Goal: Transaction & Acquisition: Book appointment/travel/reservation

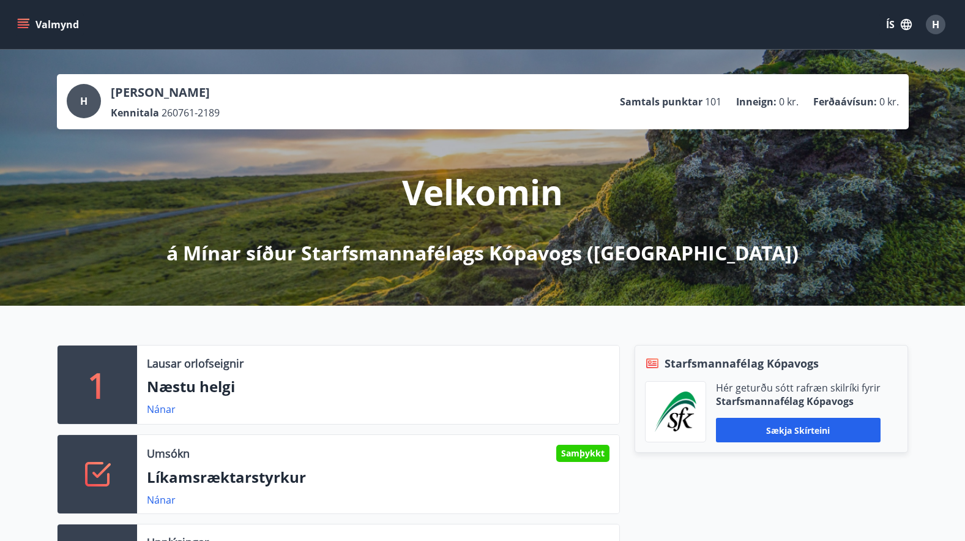
click at [938, 25] on span "H" at bounding box center [935, 24] width 7 height 13
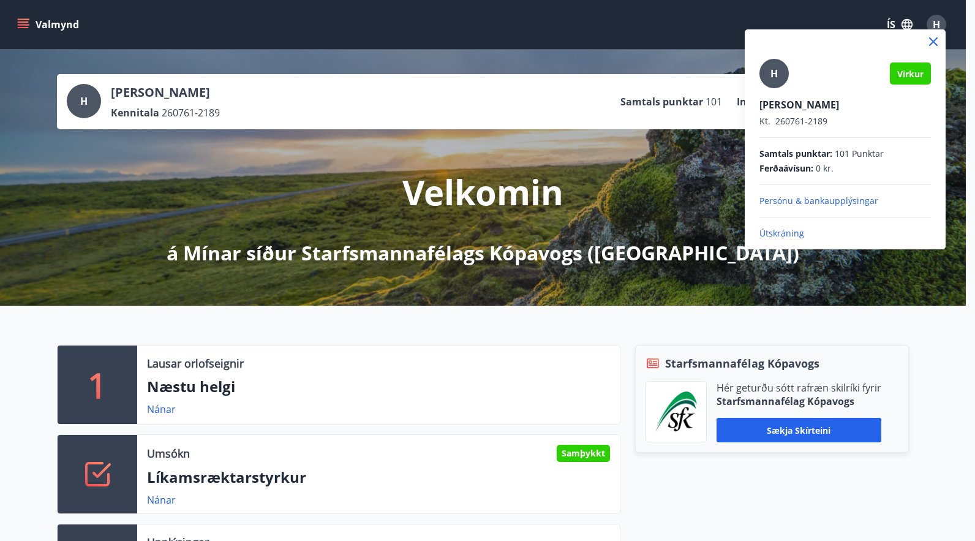
click at [781, 231] on p "Útskráning" at bounding box center [844, 233] width 171 height 12
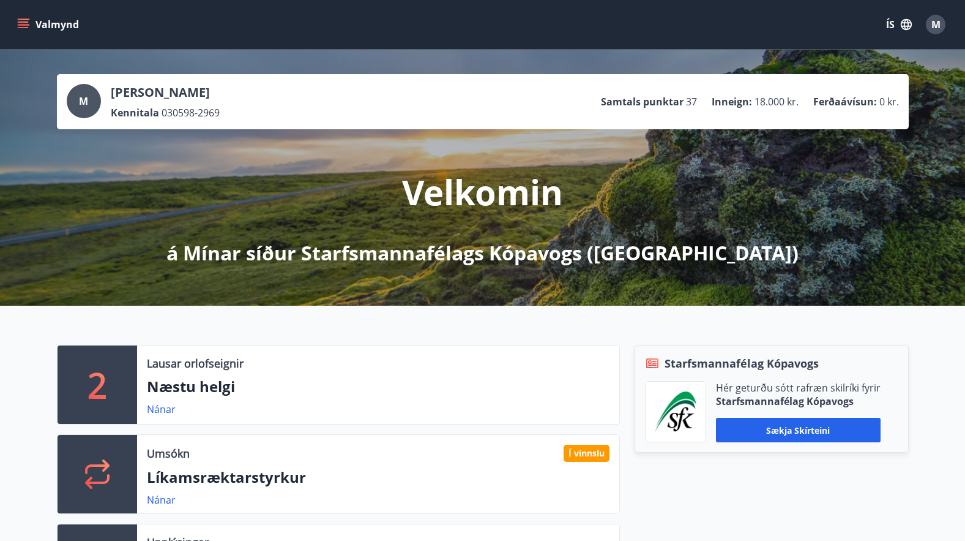
click at [304, 35] on div "Valmynd ÍS M" at bounding box center [483, 24] width 936 height 29
click at [34, 18] on button "Valmynd" at bounding box center [49, 24] width 69 height 22
click at [309, 36] on div "Valmynd ÍS M" at bounding box center [483, 24] width 936 height 29
click at [59, 23] on button "Valmynd" at bounding box center [49, 24] width 69 height 22
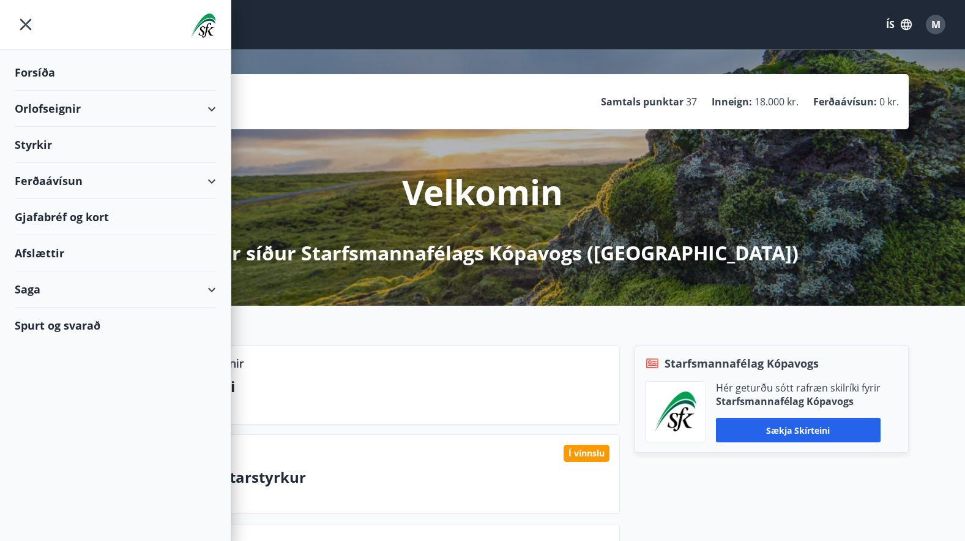
click at [304, 28] on div "Valmynd ÍS M" at bounding box center [483, 24] width 936 height 29
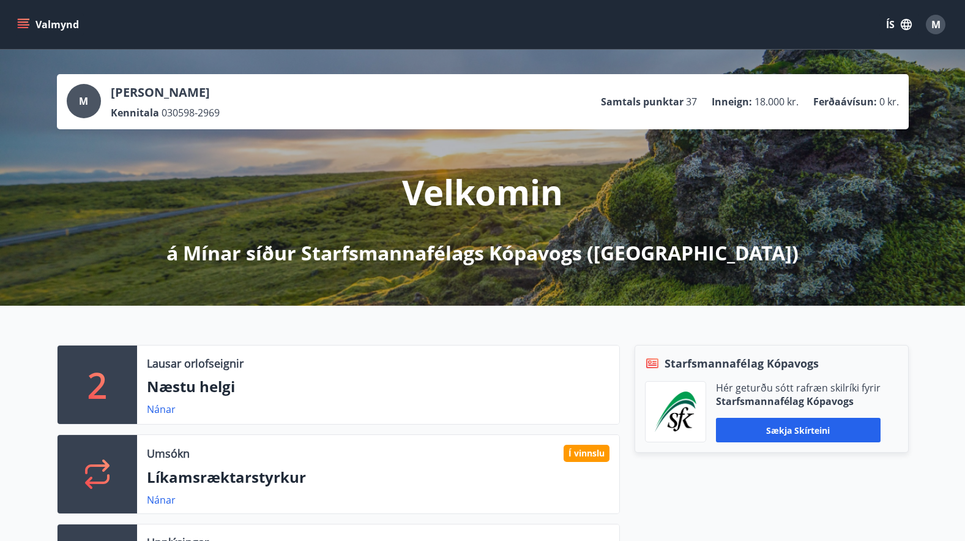
click at [48, 21] on button "Valmynd" at bounding box center [49, 24] width 69 height 22
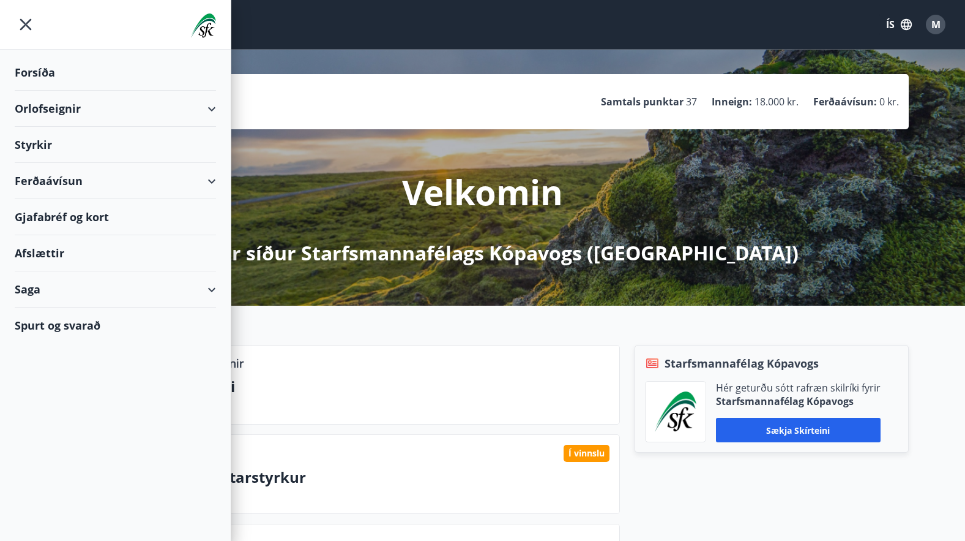
click at [271, 29] on div "Valmynd ÍS M" at bounding box center [483, 24] width 936 height 29
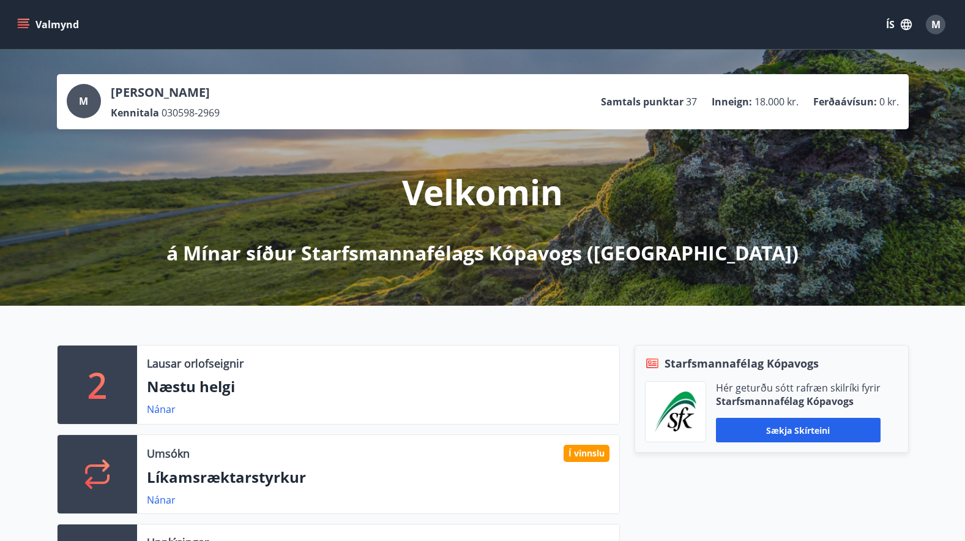
click at [59, 23] on button "Valmynd" at bounding box center [49, 24] width 69 height 22
click at [318, 39] on div "Valmynd ÍS M" at bounding box center [483, 24] width 936 height 29
click at [60, 23] on button "Valmynd" at bounding box center [49, 24] width 69 height 22
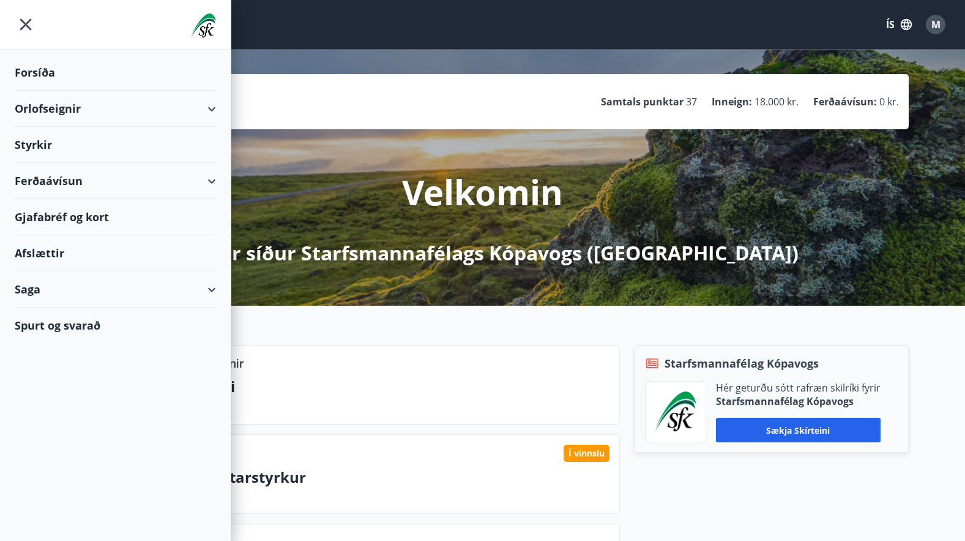
click at [292, 31] on div "Valmynd ÍS M" at bounding box center [483, 24] width 936 height 29
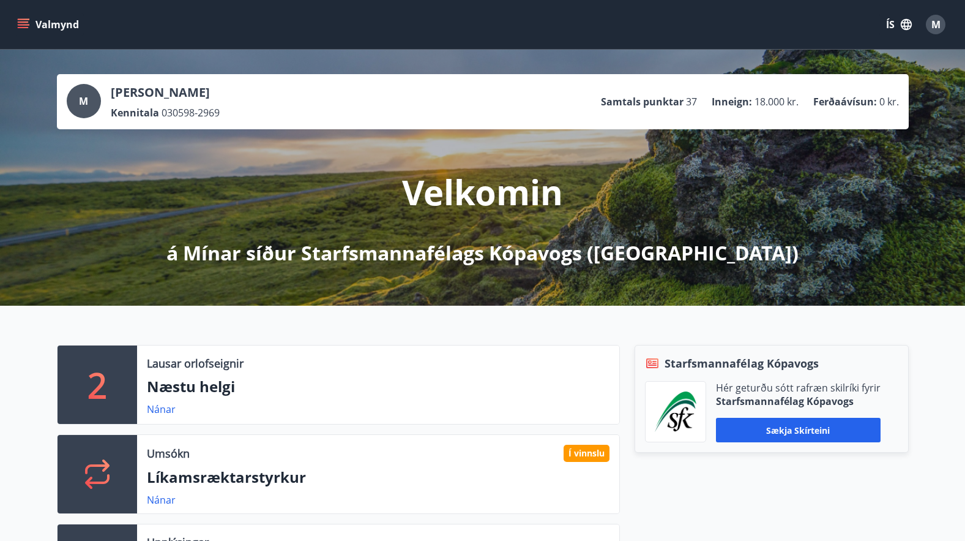
click at [69, 19] on button "Valmynd" at bounding box center [49, 24] width 69 height 22
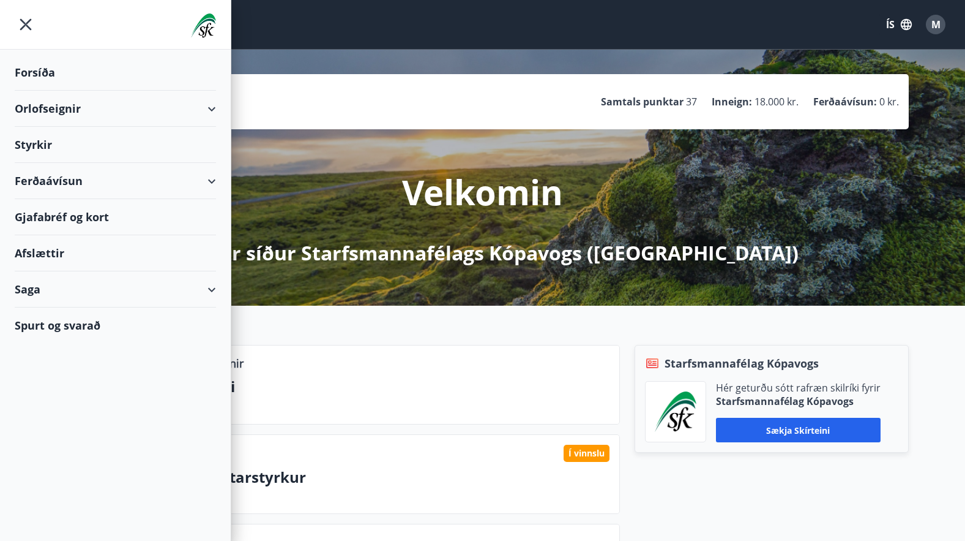
click at [211, 107] on div "Orlofseignir" at bounding box center [115, 109] width 201 height 36
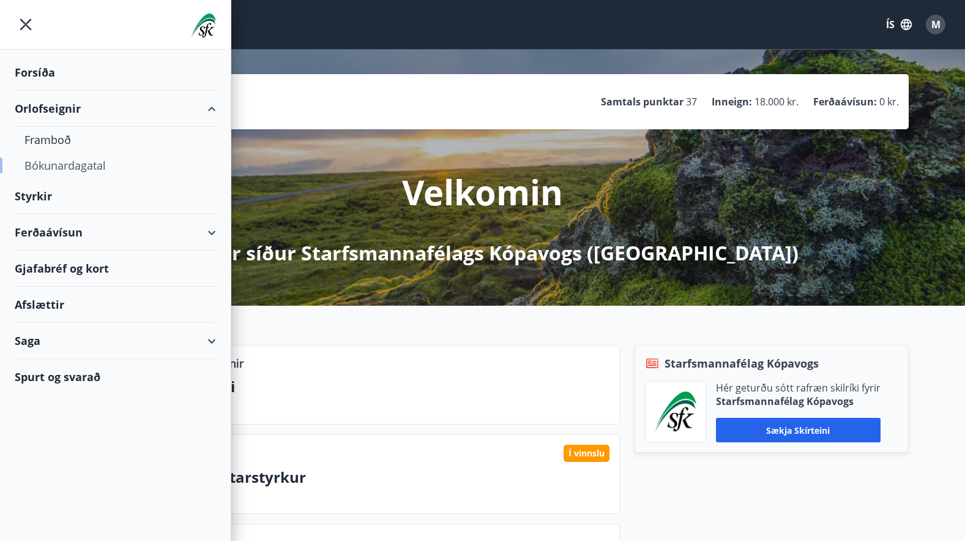
click at [60, 163] on div "Bókunardagatal" at bounding box center [115, 165] width 182 height 26
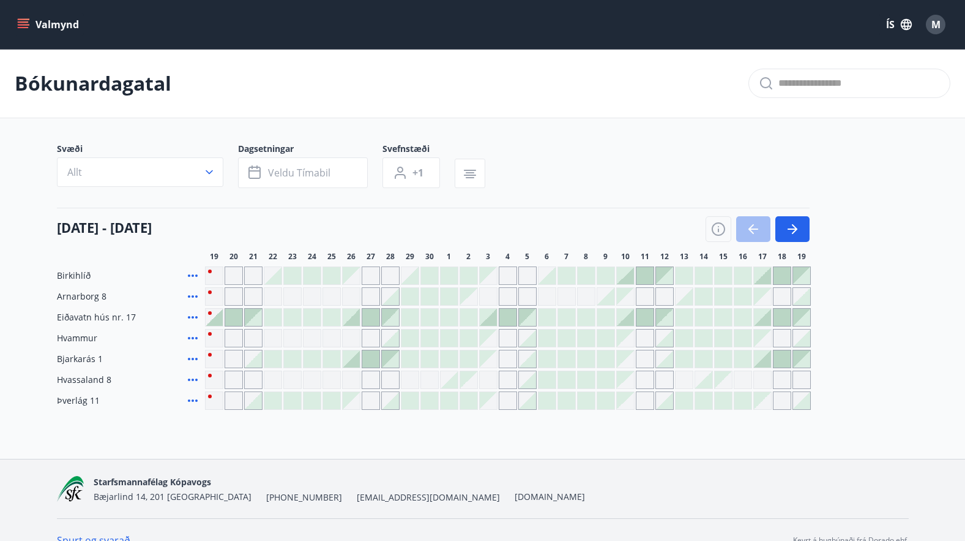
click at [435, 68] on div "Bókunardagatal" at bounding box center [482, 83] width 965 height 69
click at [463, 93] on div "Bókunardagatal" at bounding box center [482, 83] width 965 height 69
click at [561, 89] on div "Bókunardagatal" at bounding box center [482, 83] width 965 height 69
click at [790, 224] on icon "button" at bounding box center [792, 229] width 15 height 15
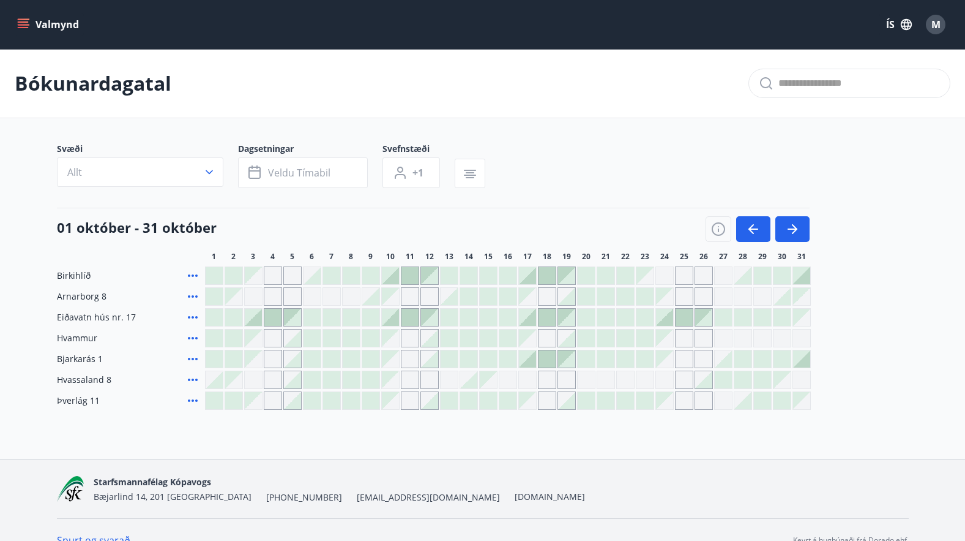
click at [801, 275] on div at bounding box center [801, 275] width 17 height 17
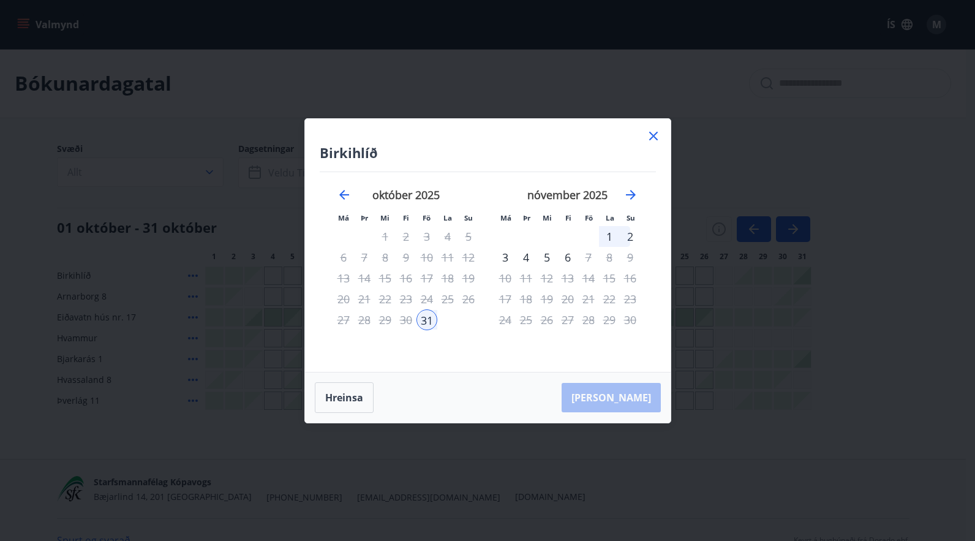
click at [629, 233] on div "2" at bounding box center [630, 236] width 21 height 21
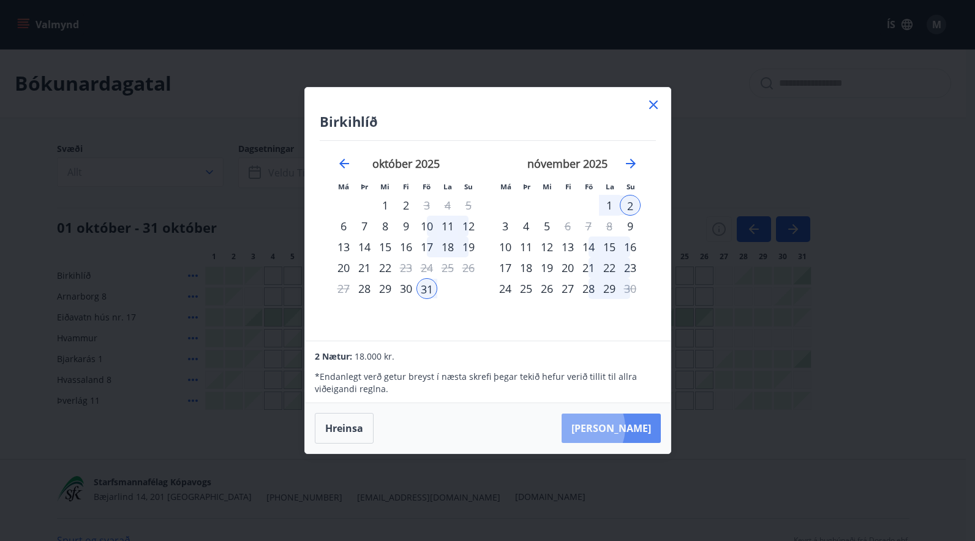
click at [616, 427] on button "[PERSON_NAME]" at bounding box center [610, 427] width 99 height 29
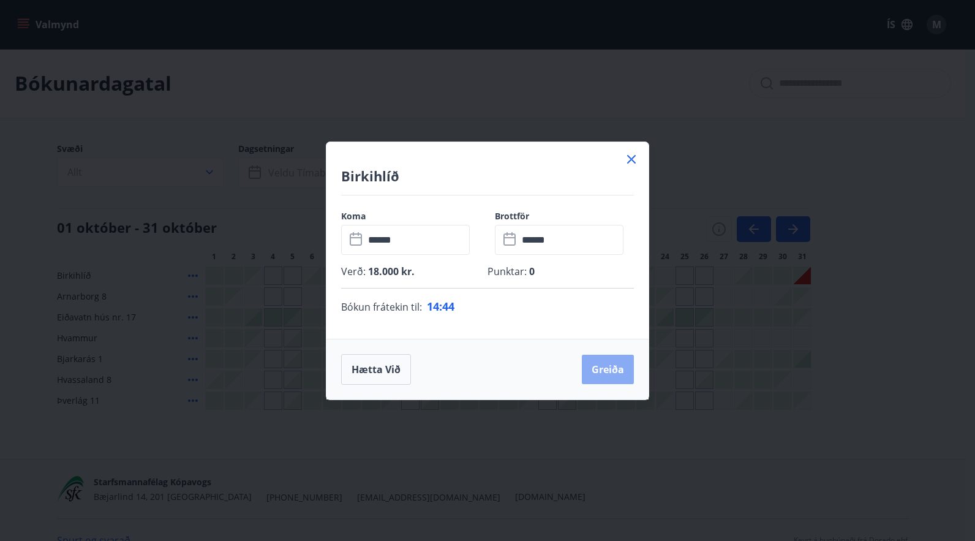
click at [607, 367] on button "Greiða" at bounding box center [608, 368] width 52 height 29
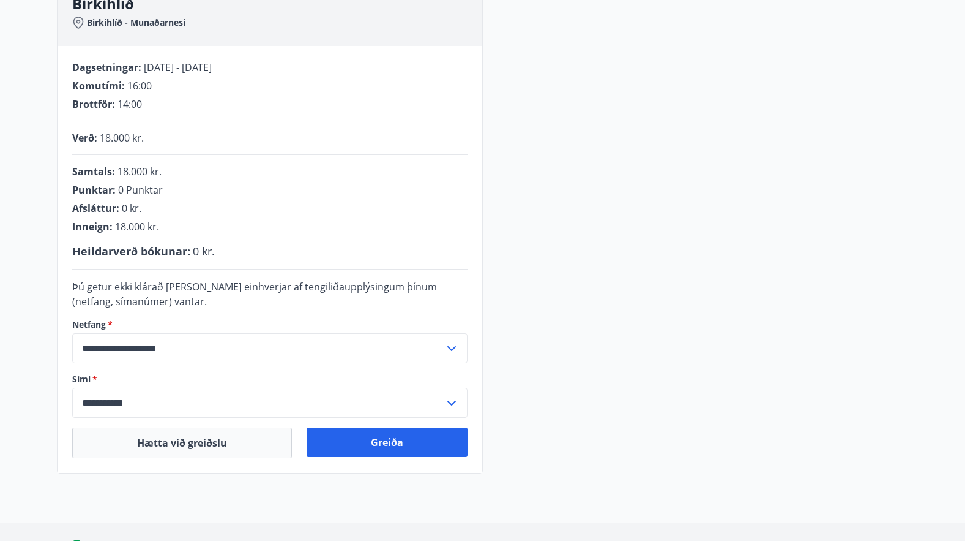
scroll to position [245, 0]
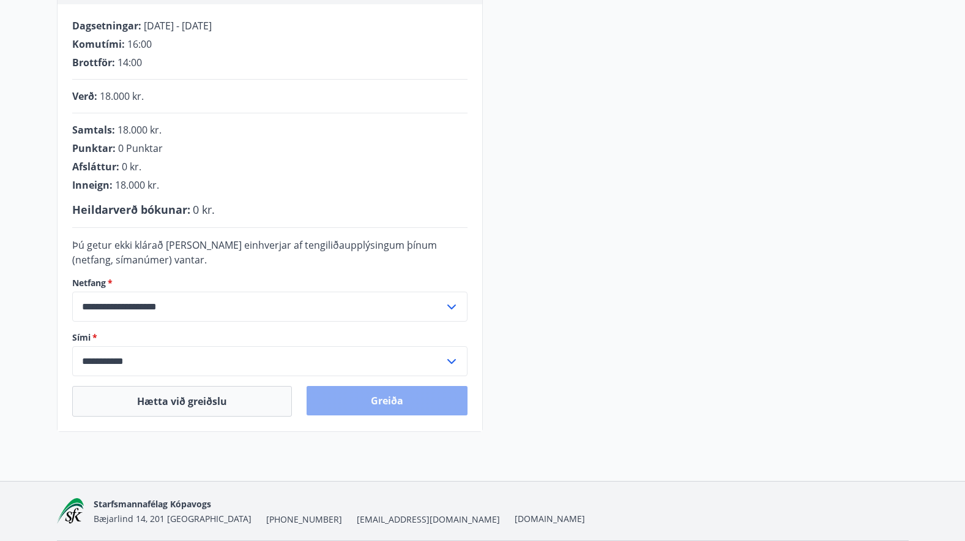
click at [391, 401] on button "Greiða" at bounding box center [387, 400] width 161 height 29
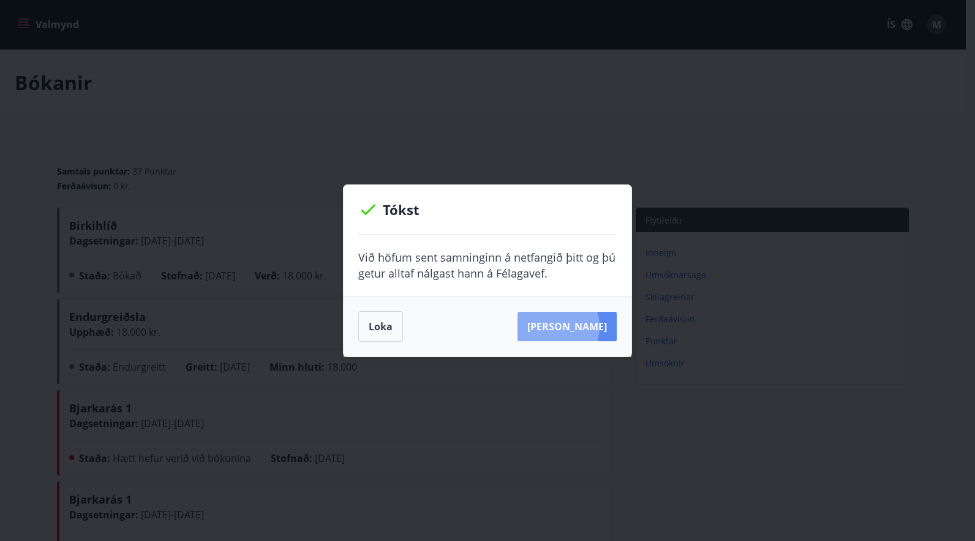
click at [571, 326] on button "[PERSON_NAME]" at bounding box center [566, 326] width 99 height 29
click at [563, 324] on button "[PERSON_NAME]" at bounding box center [566, 326] width 99 height 29
click at [386, 328] on button "Loka" at bounding box center [380, 326] width 45 height 31
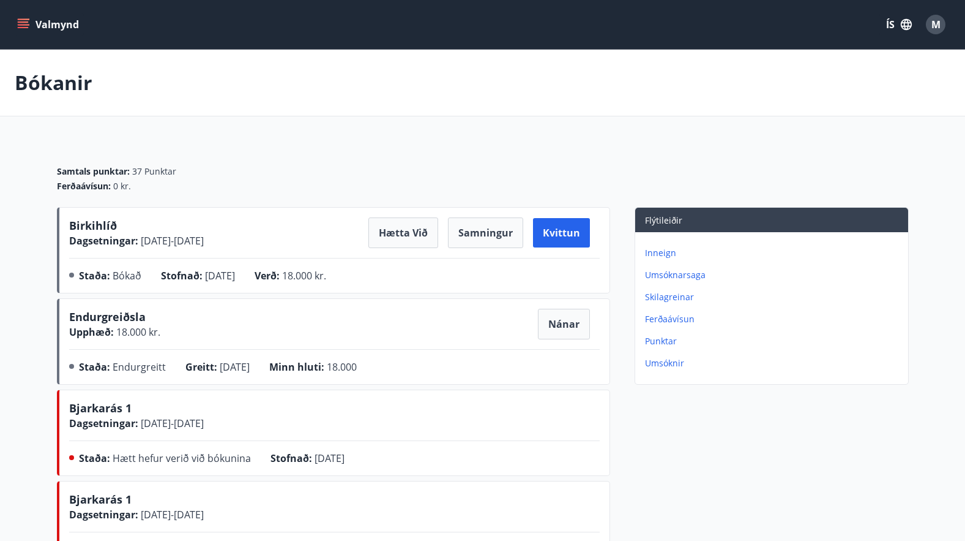
click at [38, 20] on button "Valmynd" at bounding box center [49, 24] width 69 height 22
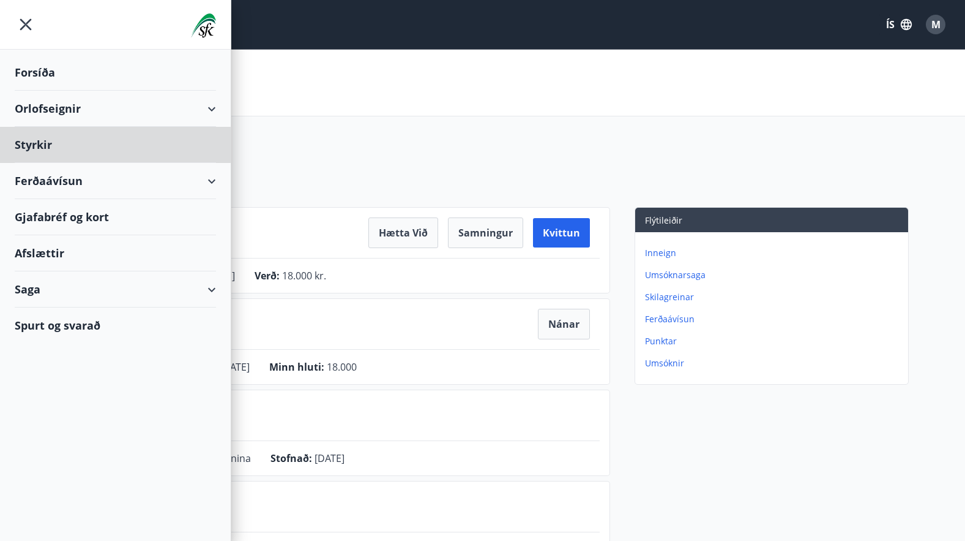
click at [34, 67] on div "Forsíða" at bounding box center [115, 72] width 201 height 36
